Goal: Task Accomplishment & Management: Manage account settings

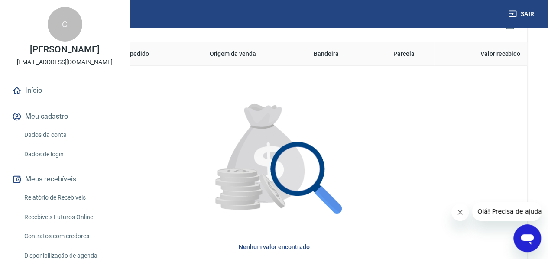
scroll to position [288, 0]
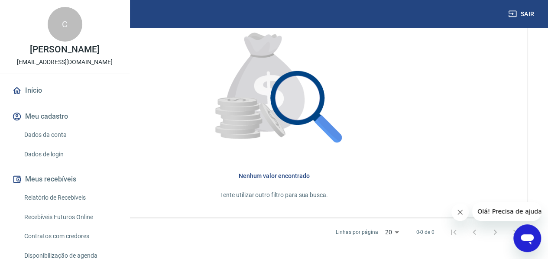
click at [532, 12] on button "Sair" at bounding box center [521, 14] width 31 height 16
